Goal: Task Accomplishment & Management: Manage account settings

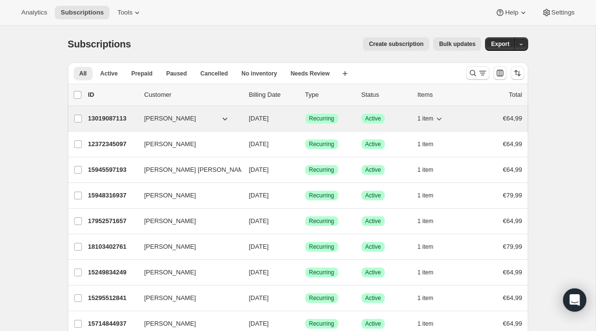
click at [118, 119] on p "13019087113" at bounding box center [112, 119] width 48 height 10
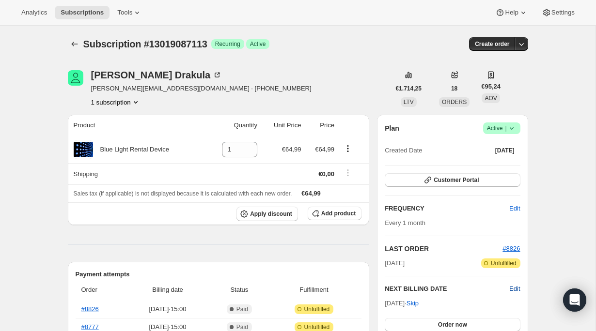
click at [516, 290] on span "Edit" at bounding box center [514, 289] width 11 height 10
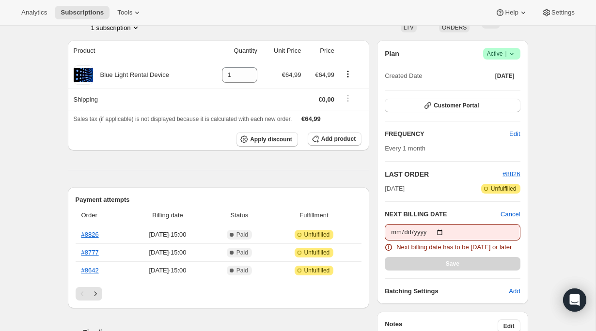
scroll to position [85, 0]
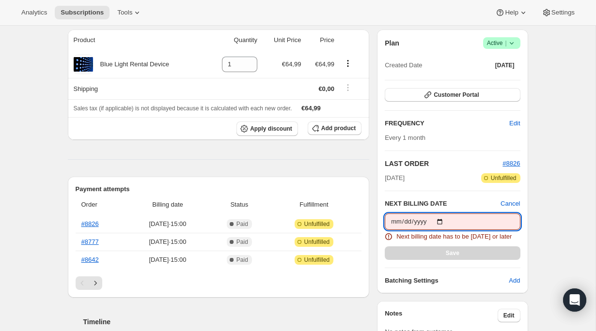
click at [442, 221] on input "[DATE]" at bounding box center [452, 222] width 135 height 16
type input "[DATE]"
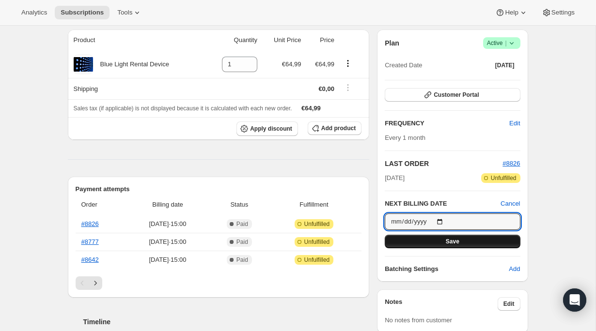
click at [444, 243] on button "Save" at bounding box center [452, 242] width 135 height 14
